Goal: Task Accomplishment & Management: Use online tool/utility

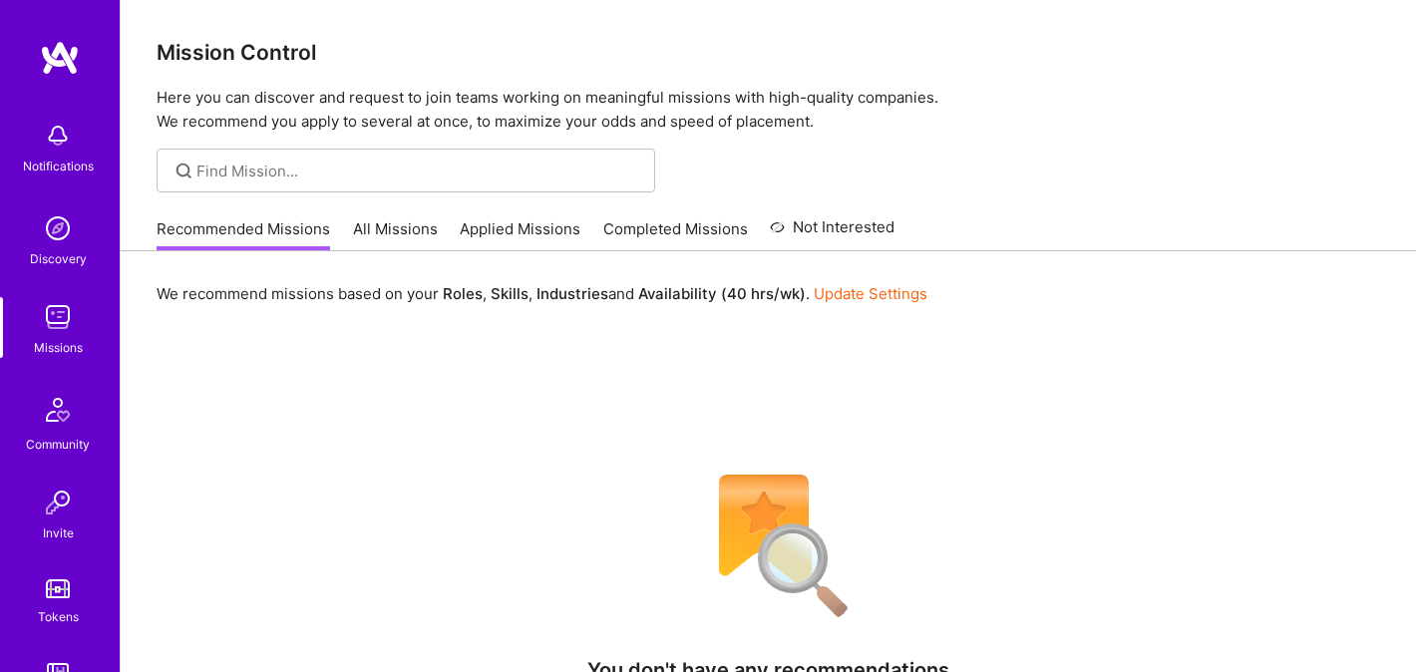
click at [415, 226] on link "All Missions" at bounding box center [395, 234] width 85 height 33
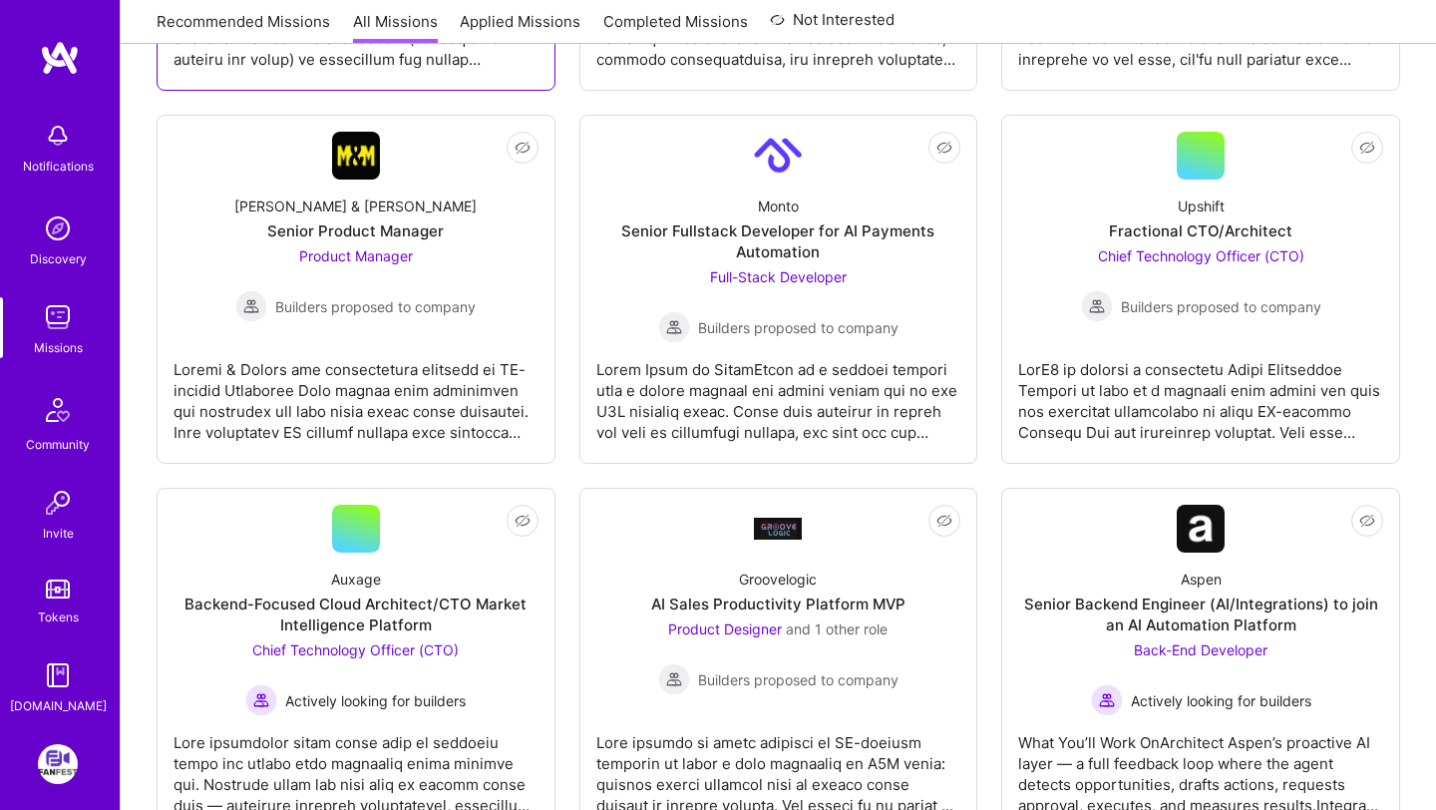
scroll to position [955, 0]
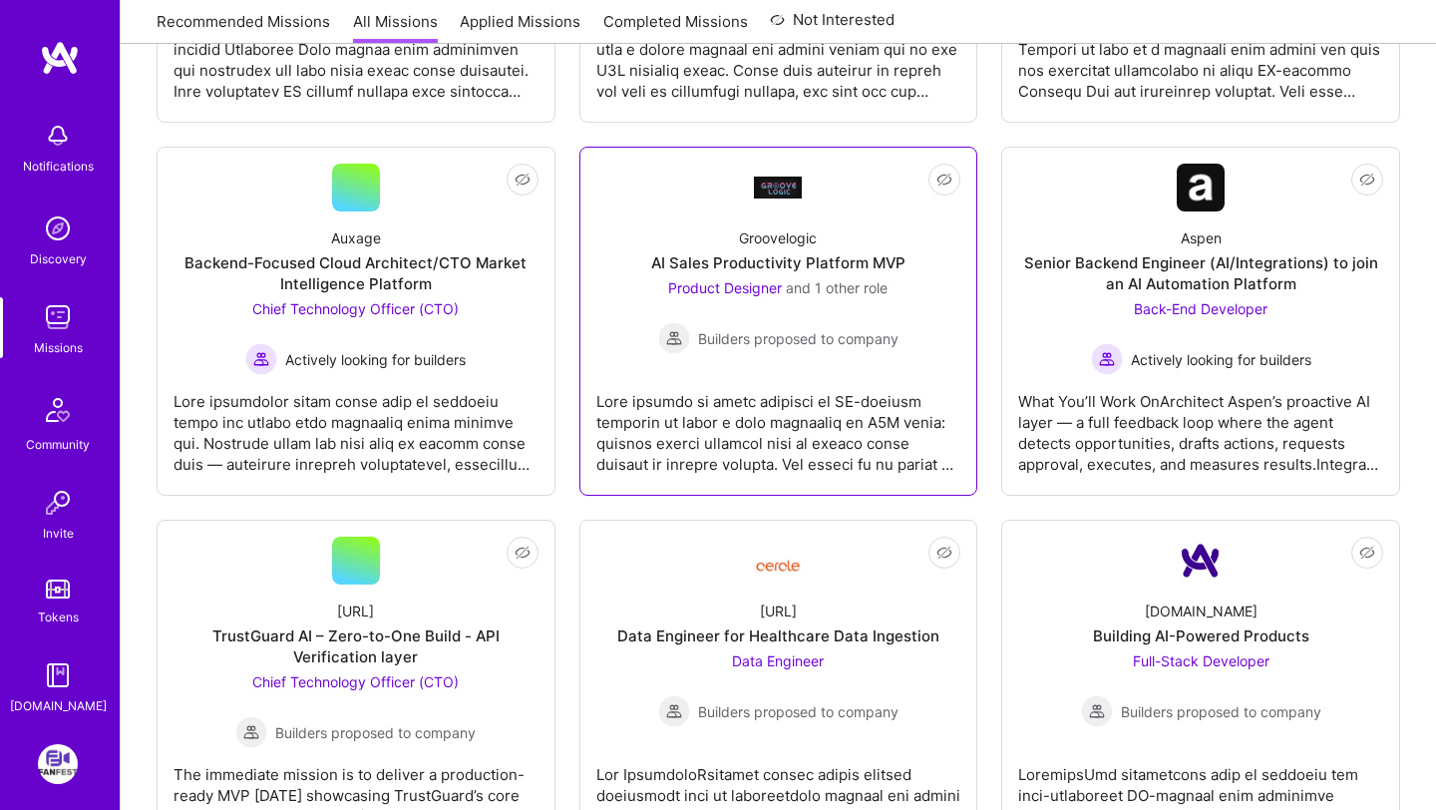
click at [742, 397] on div at bounding box center [778, 425] width 365 height 100
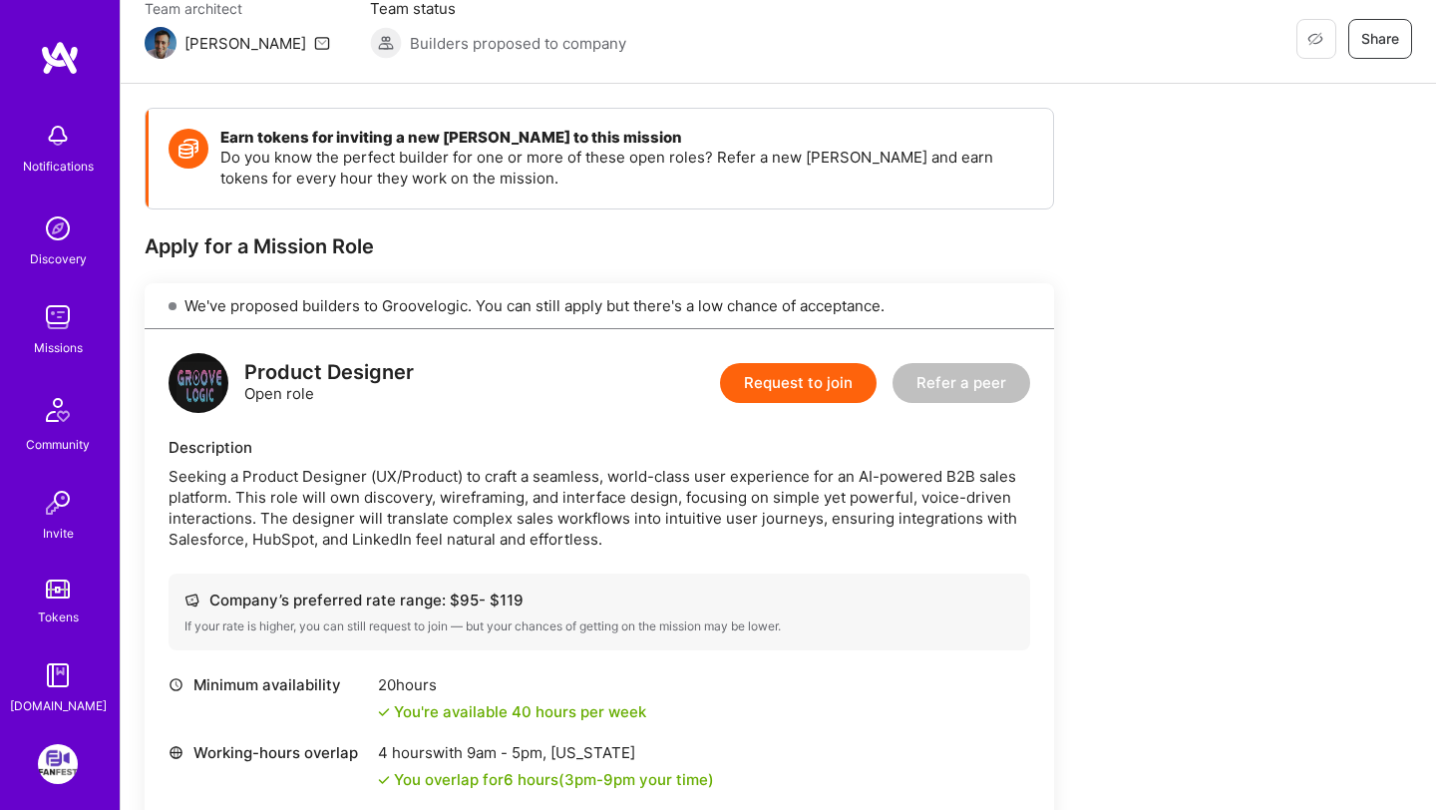
scroll to position [473, 0]
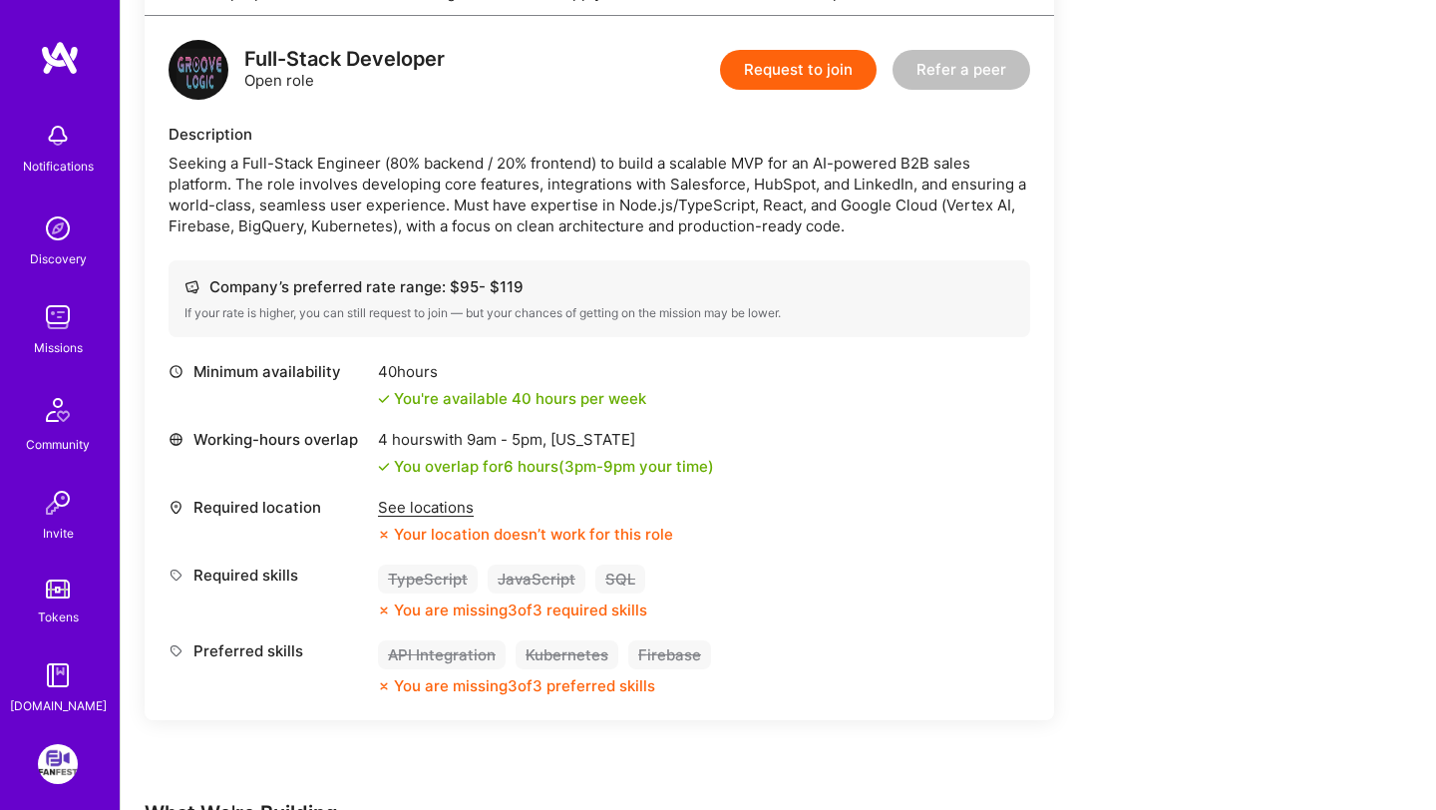
click at [688, 267] on div "Company’s preferred rate range: $ 95 - $ 119 If your rate is higher, you can st…" at bounding box center [598, 298] width 861 height 77
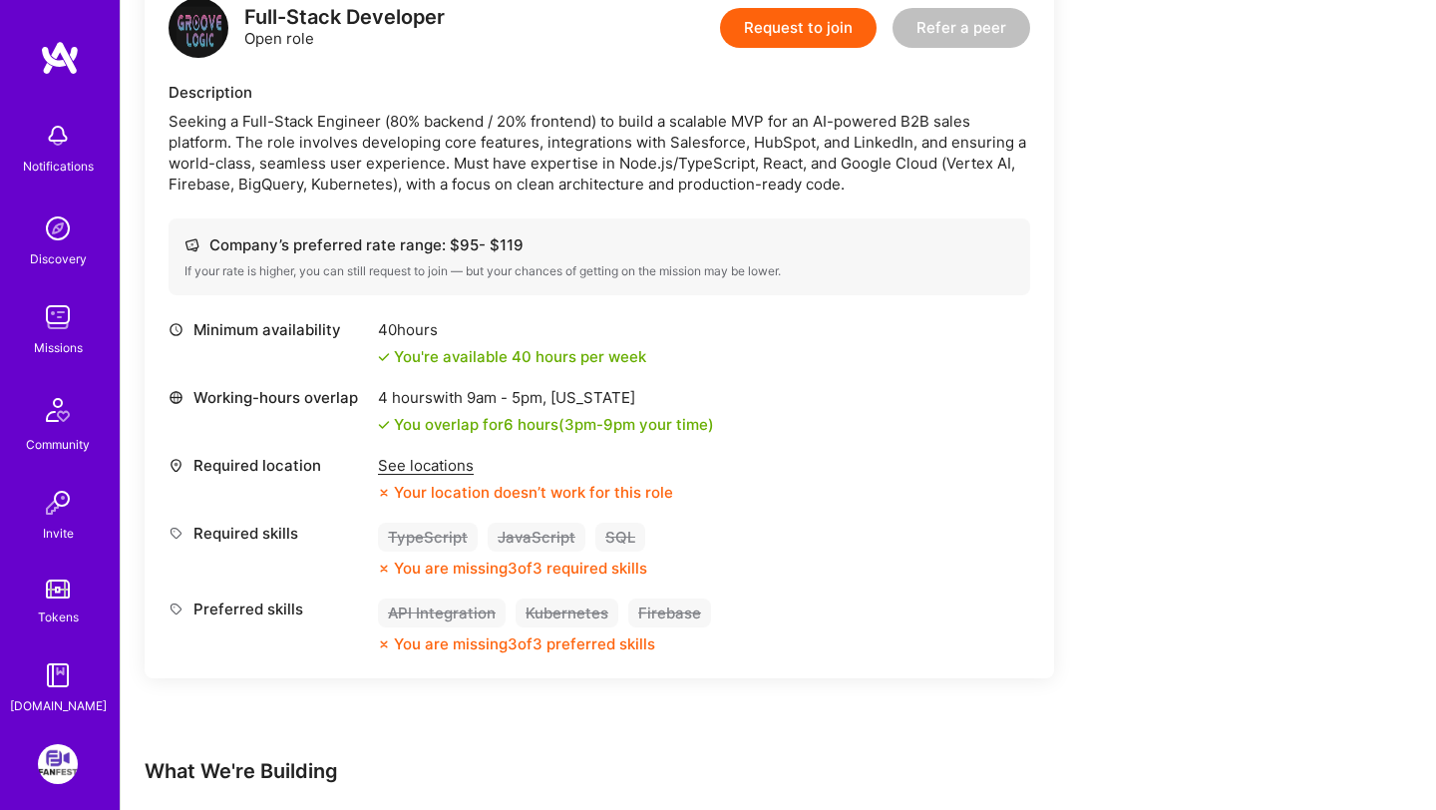
scroll to position [545, 0]
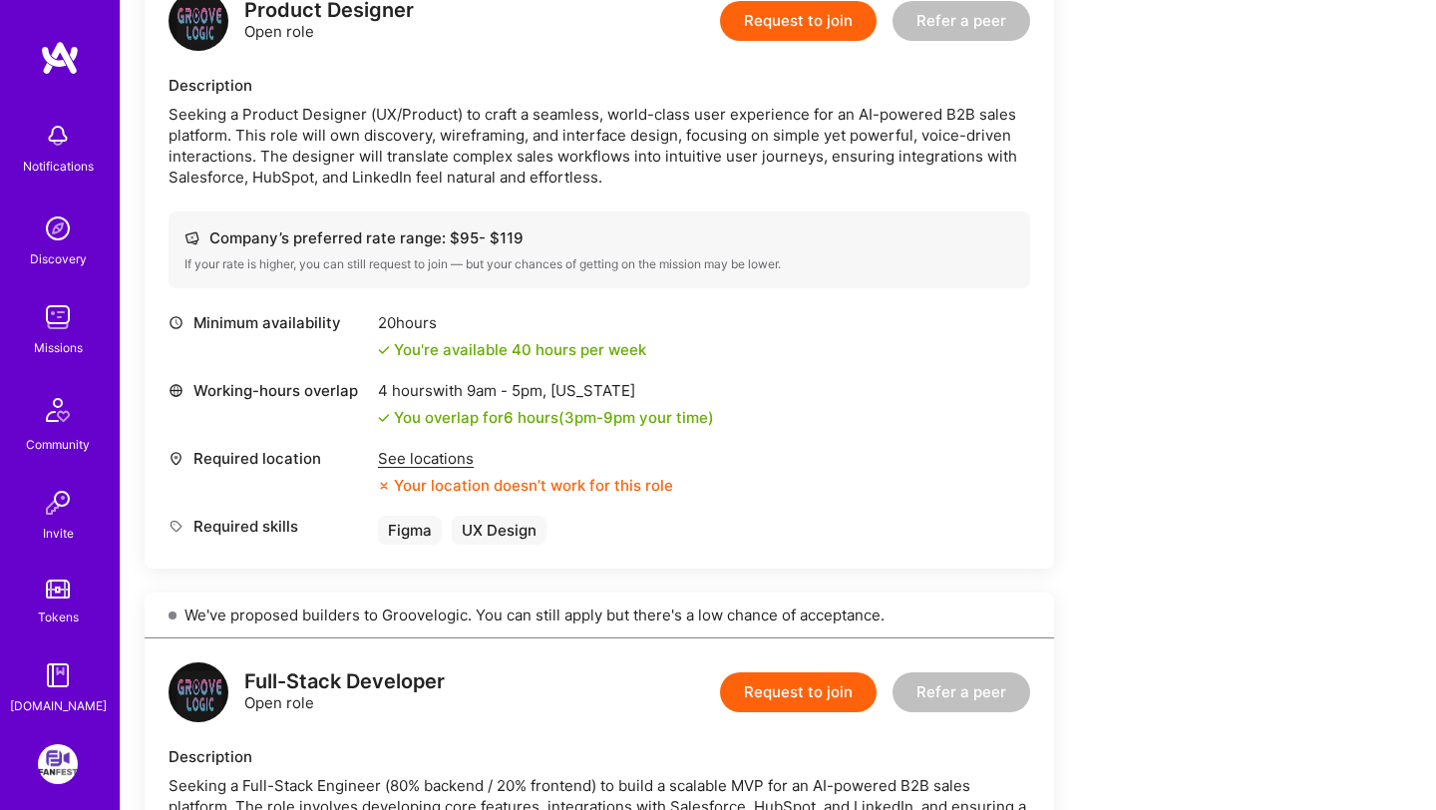
click at [416, 444] on div "Minimum availability 20 hours You're available 40 hours per week Working-hours …" at bounding box center [598, 428] width 861 height 232
click at [421, 452] on div "See locations" at bounding box center [525, 458] width 295 height 21
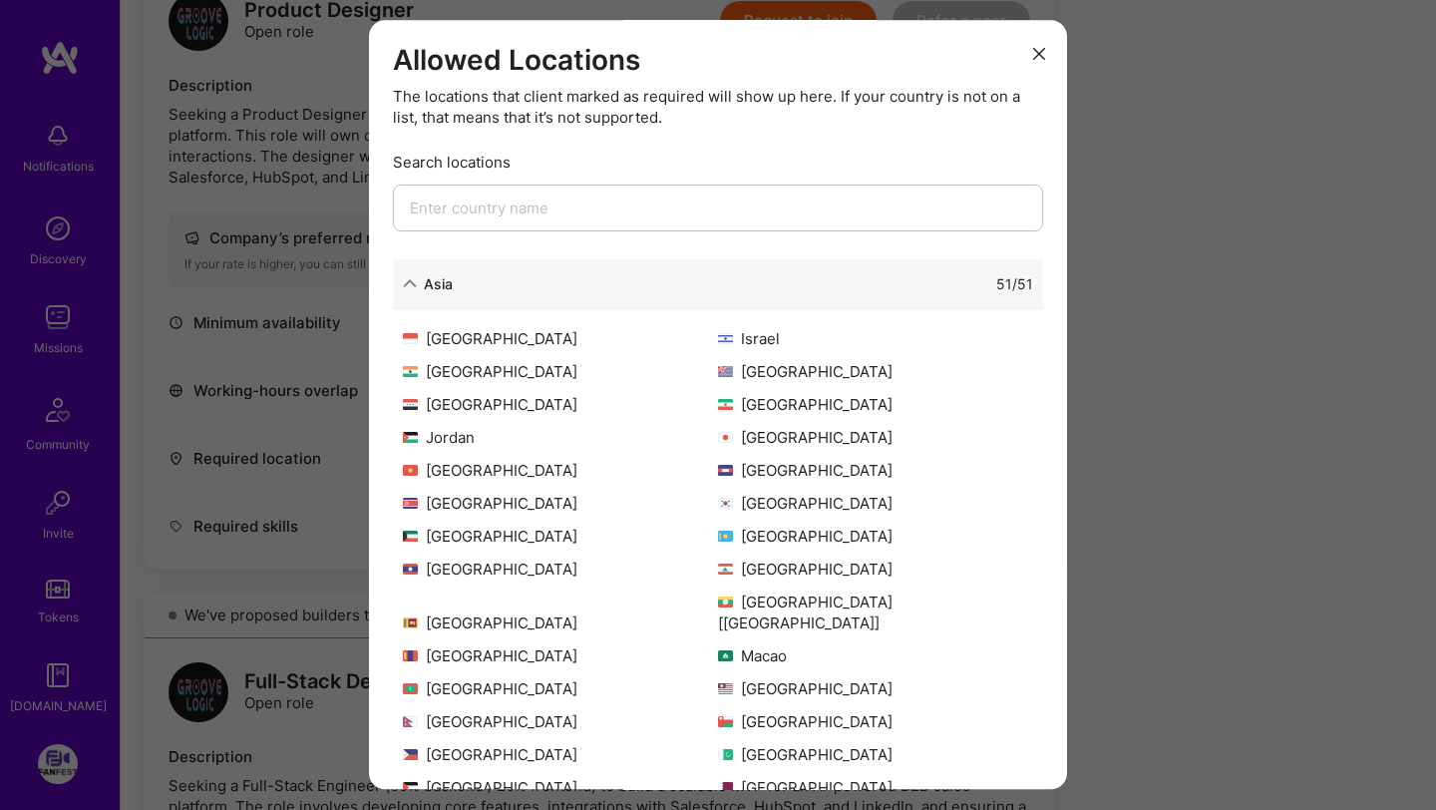
scroll to position [139, 0]
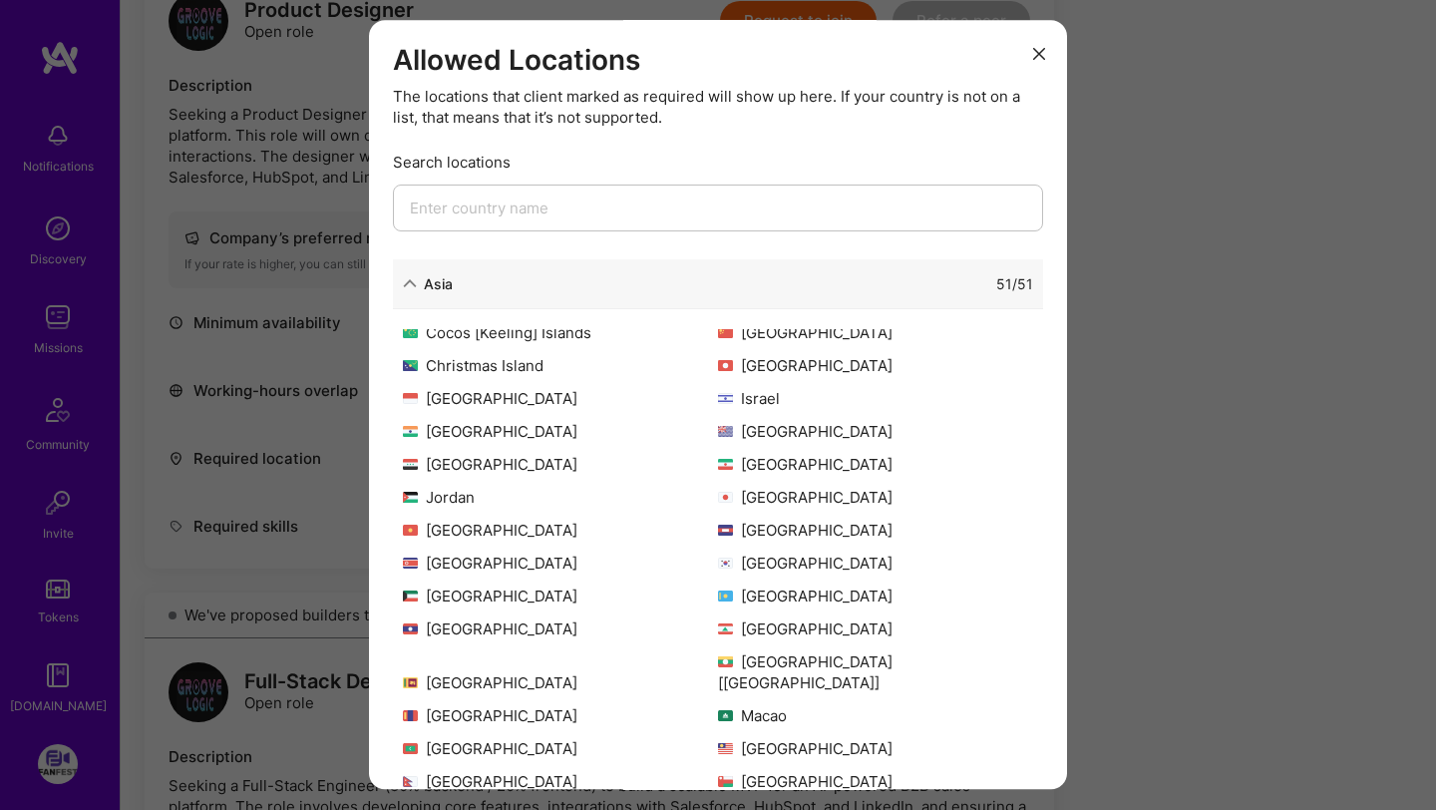
click at [328, 311] on div "Allowed Locations The locations that client marked as required will show up her…" at bounding box center [718, 405] width 1436 height 810
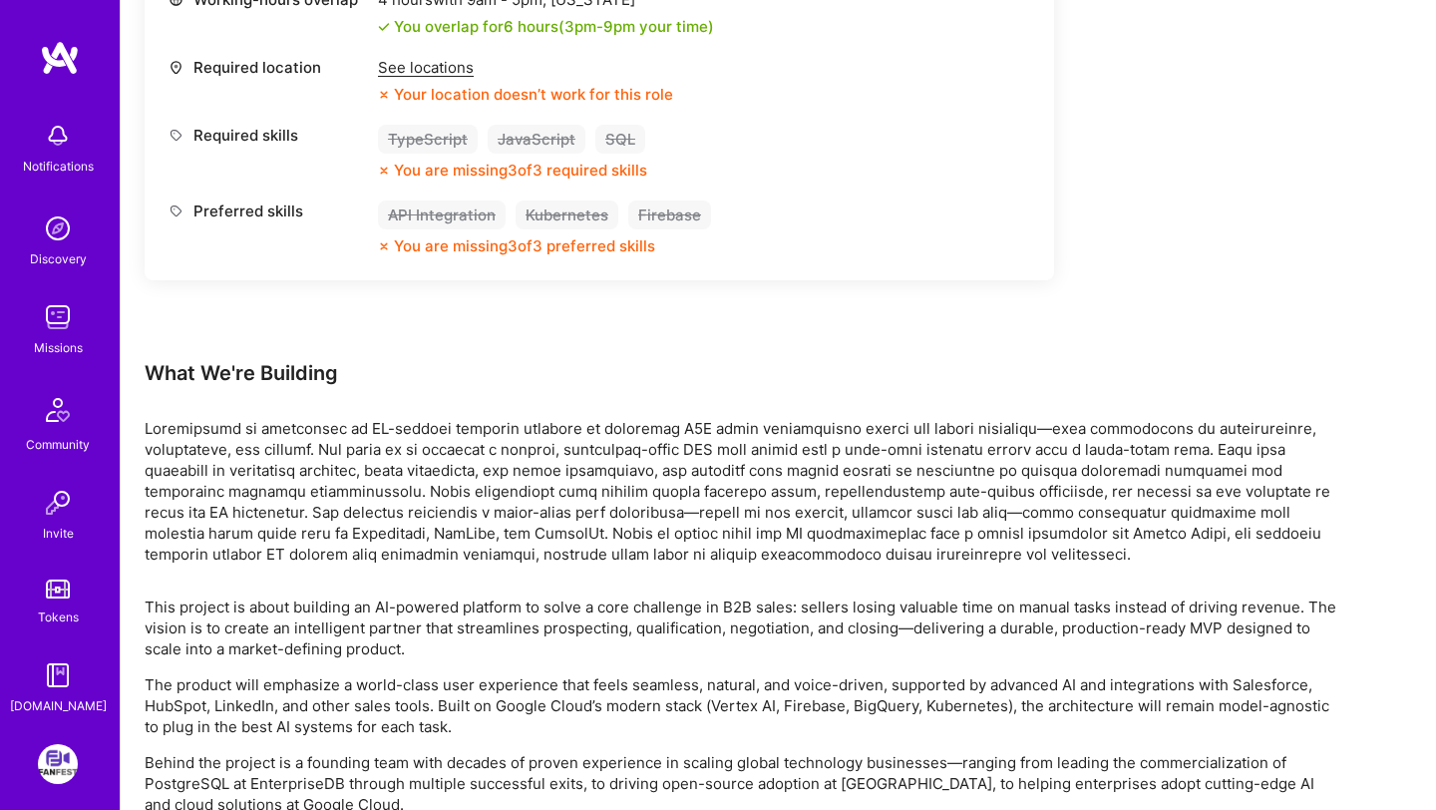
scroll to position [1716, 0]
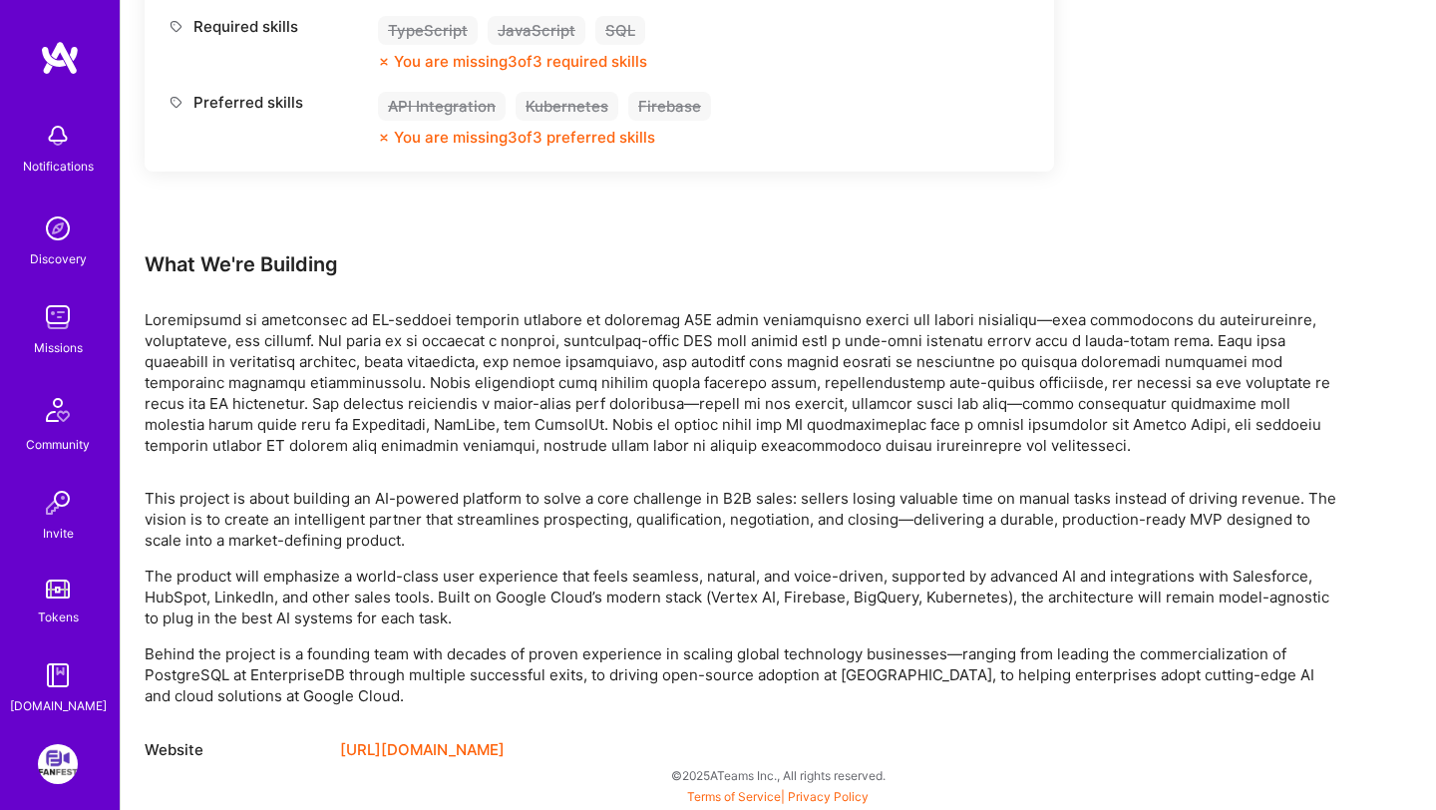
click at [440, 671] on link "[URL][DOMAIN_NAME]" at bounding box center [422, 750] width 165 height 24
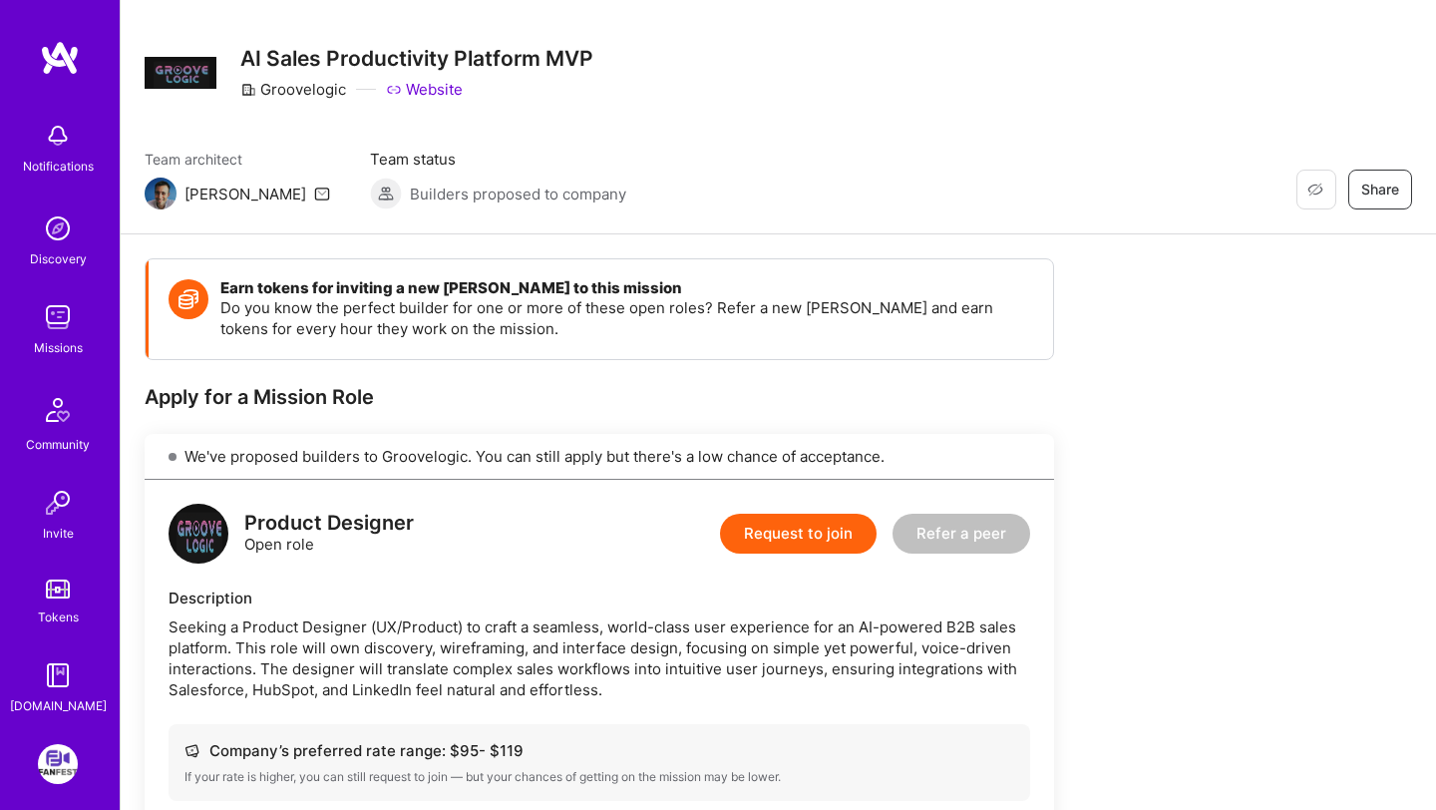
scroll to position [0, 0]
